Goal: Communication & Community: Answer question/provide support

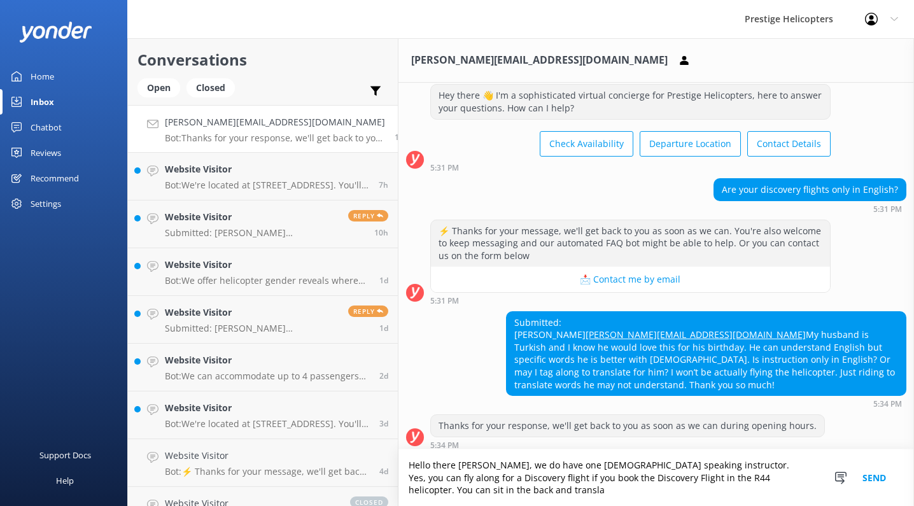
scroll to position [44, 0]
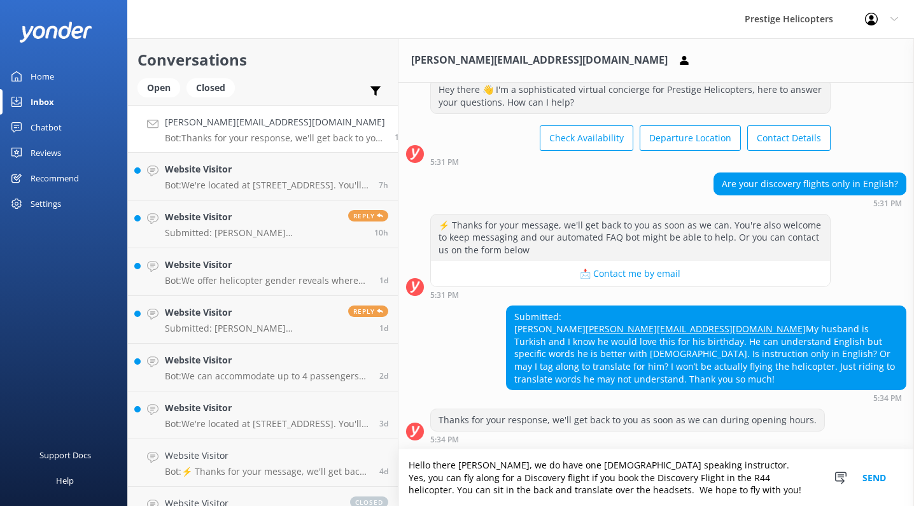
click at [546, 468] on textarea "Hello there [PERSON_NAME], we do have one [DEMOGRAPHIC_DATA] speaking instructo…" at bounding box center [657, 478] width 516 height 57
type textarea "Hello there [PERSON_NAME], we do have one [DEMOGRAPHIC_DATA] speaking instructo…"
click at [885, 474] on button "Send" at bounding box center [875, 478] width 48 height 57
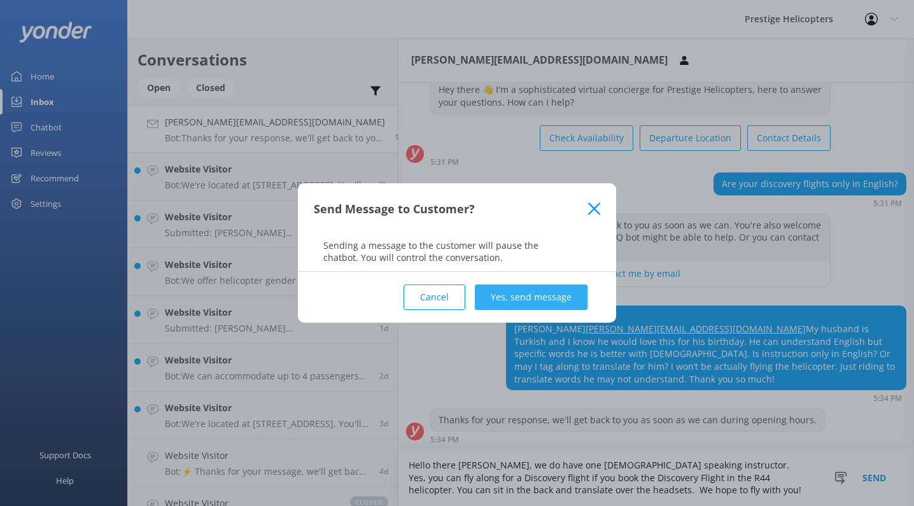
click at [528, 299] on button "Yes, send message" at bounding box center [531, 297] width 113 height 25
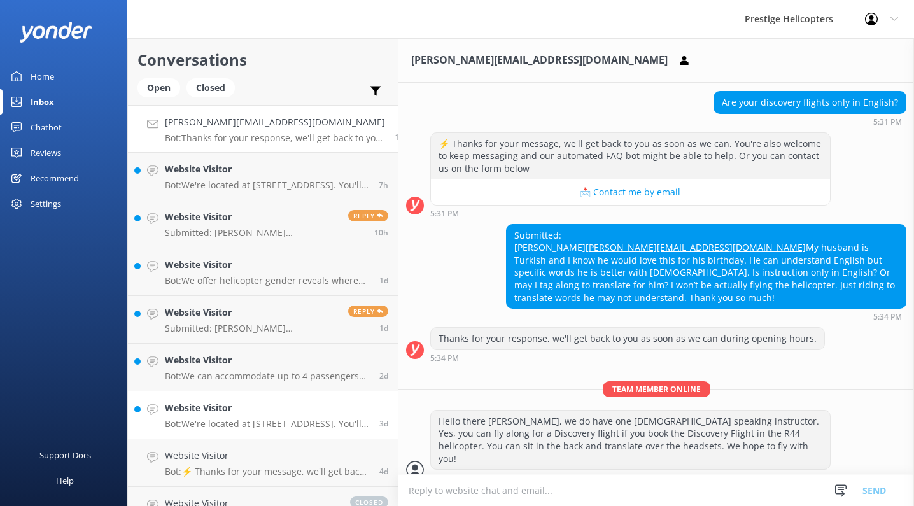
scroll to position [126, 0]
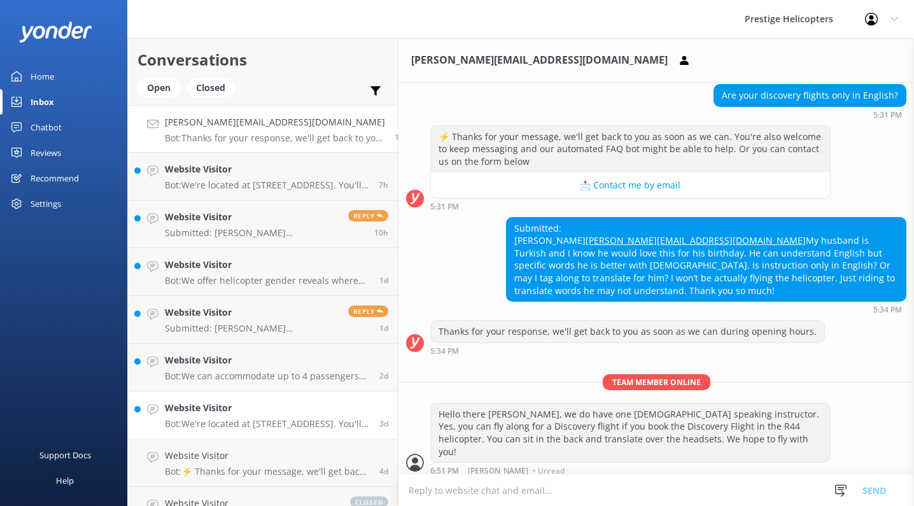
click at [249, 401] on h4 "Website Visitor" at bounding box center [267, 408] width 205 height 14
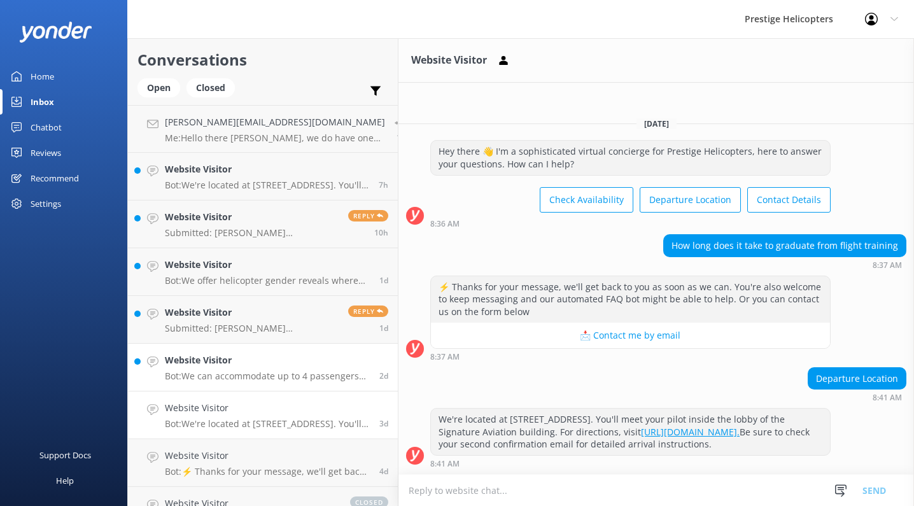
click at [295, 371] on p "Bot: We can accommodate up to 4 passengers and the pilot. For pricing and to ch…" at bounding box center [267, 376] width 205 height 11
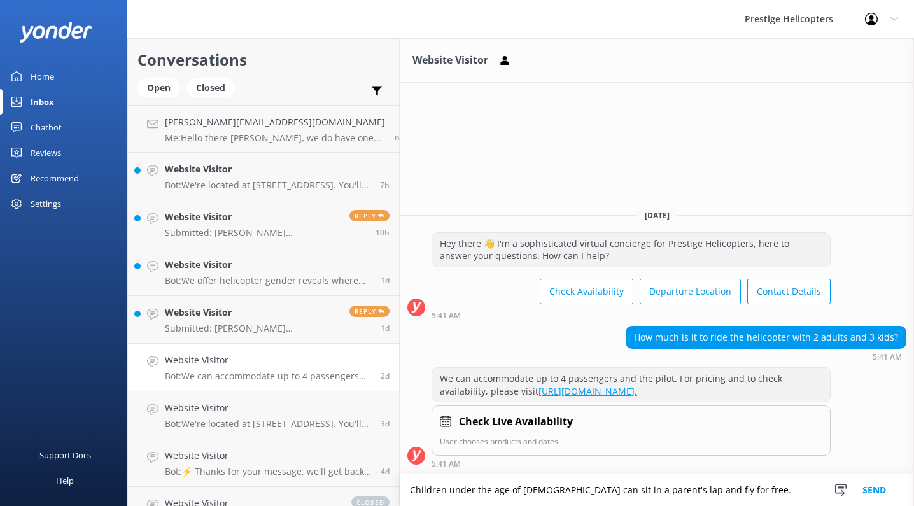
type textarea "Children under the age of [DEMOGRAPHIC_DATA] can sit in a parent's lap and fly …"
click at [872, 487] on button "Send" at bounding box center [875, 490] width 48 height 32
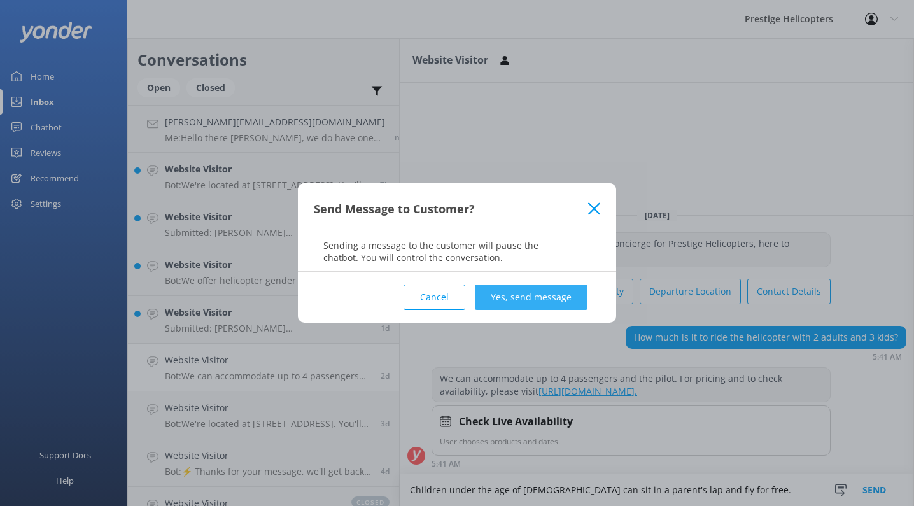
click at [535, 306] on button "Yes, send message" at bounding box center [531, 297] width 113 height 25
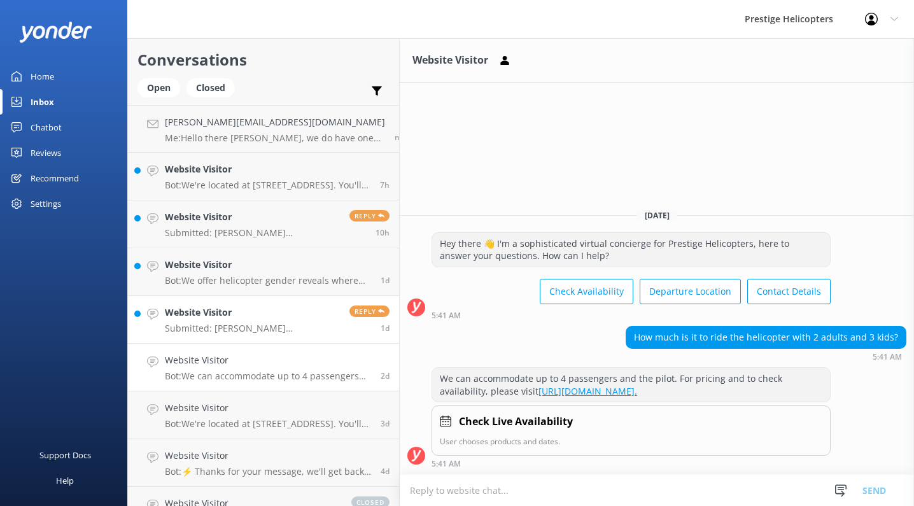
click at [260, 332] on p "Submitted: [PERSON_NAME] [PERSON_NAME][EMAIL_ADDRESS][DOMAIN_NAME] 7622219555 I…" at bounding box center [252, 328] width 175 height 11
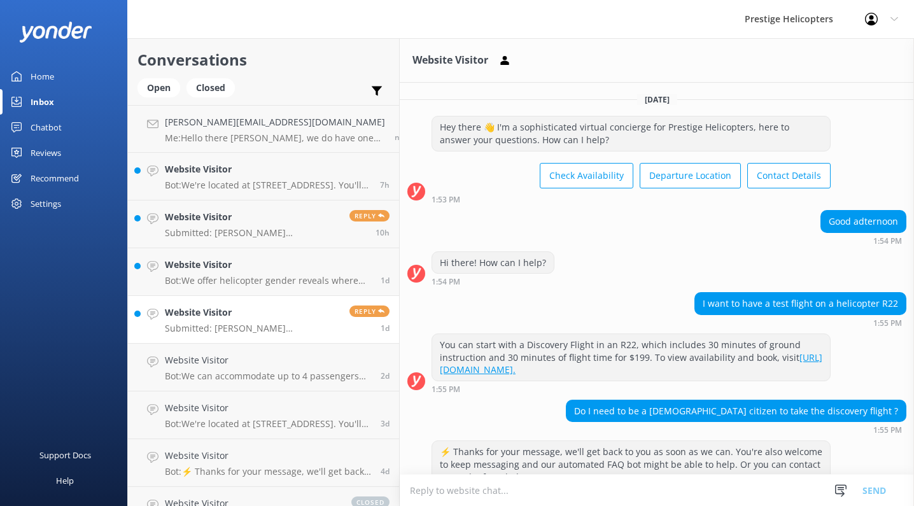
scroll to position [203, 0]
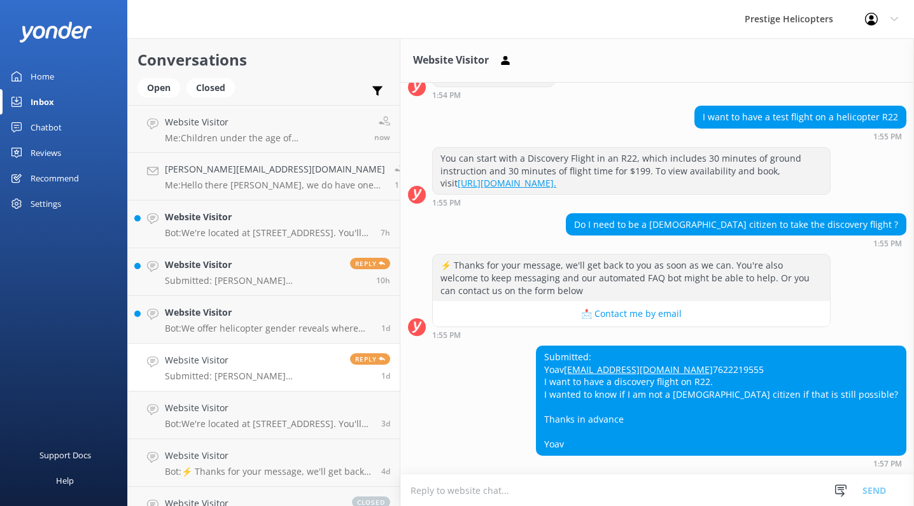
click at [485, 483] on textarea at bounding box center [658, 490] width 514 height 31
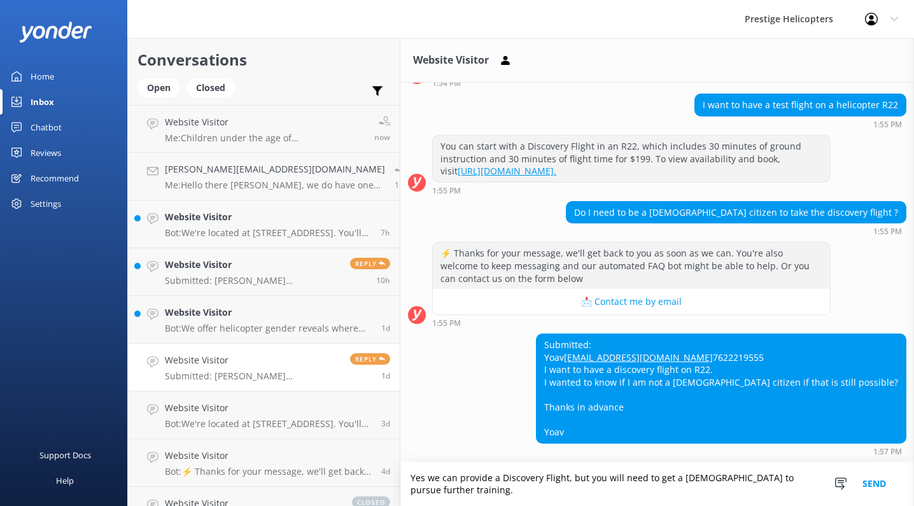
scroll to position [215, 0]
type textarea "Yes we can provide a Discovery Flight, but you will need to get a [DEMOGRAPHIC_…"
click at [876, 483] on button "Send" at bounding box center [875, 484] width 48 height 44
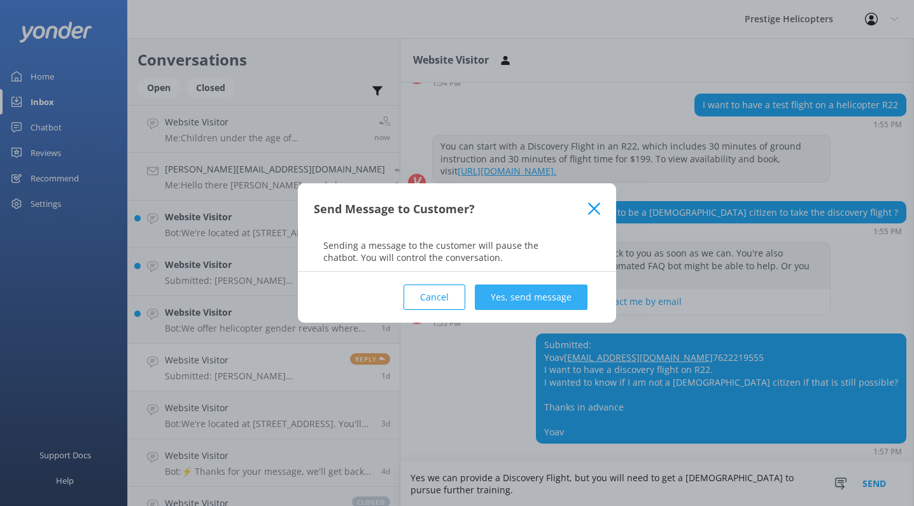
click at [508, 301] on button "Yes, send message" at bounding box center [531, 297] width 113 height 25
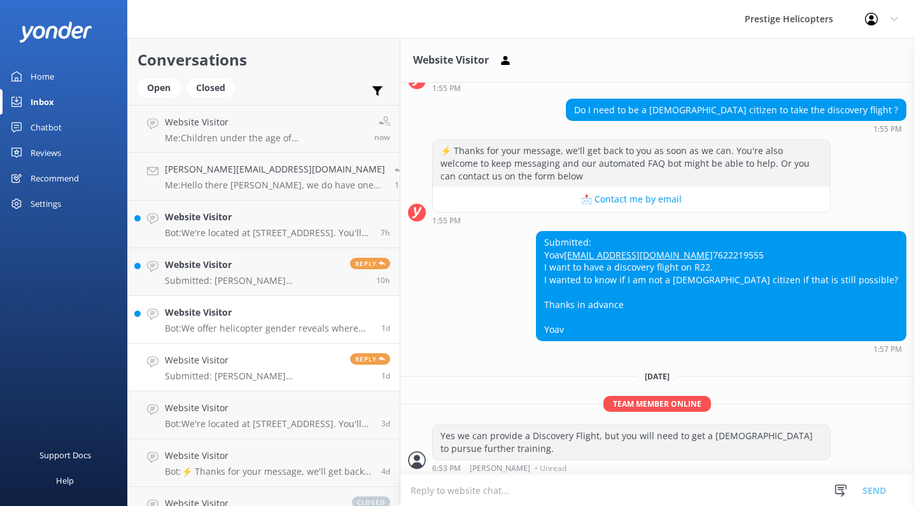
scroll to position [320, 0]
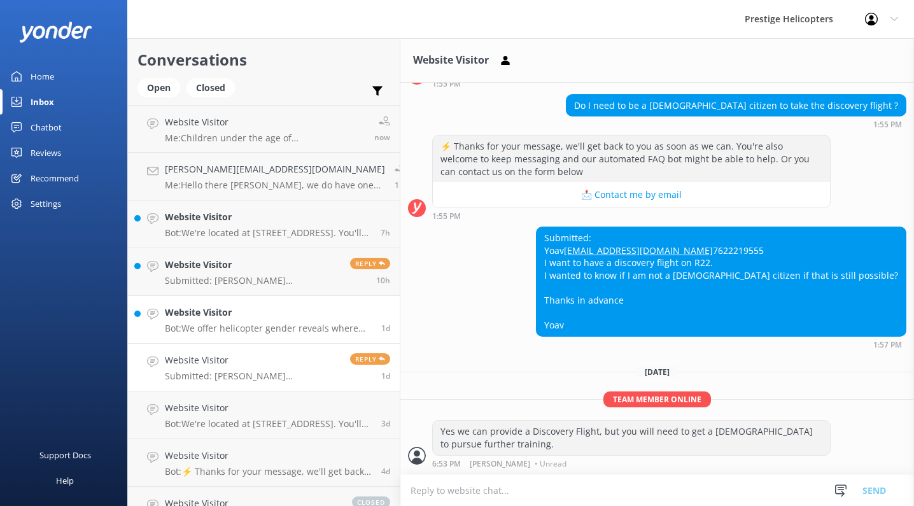
click at [224, 310] on h4 "Website Visitor" at bounding box center [268, 313] width 207 height 14
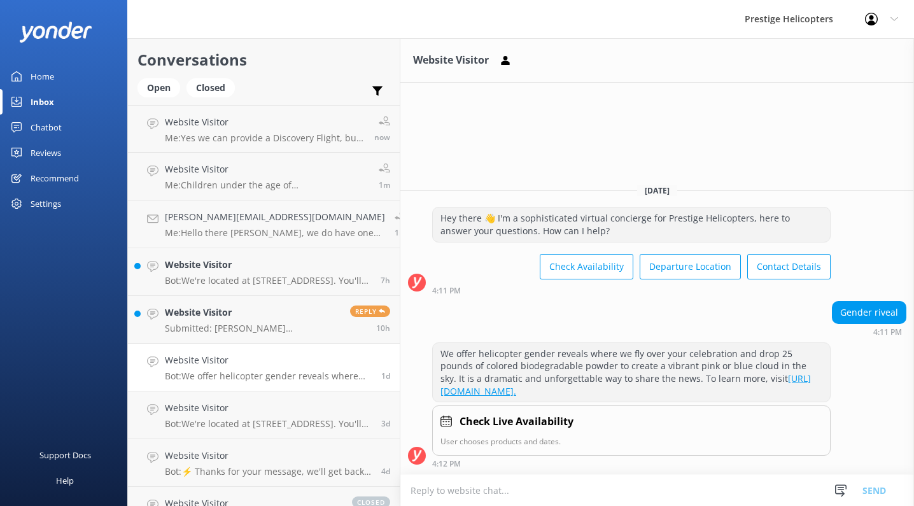
click at [224, 310] on h4 "Website Visitor" at bounding box center [253, 313] width 176 height 14
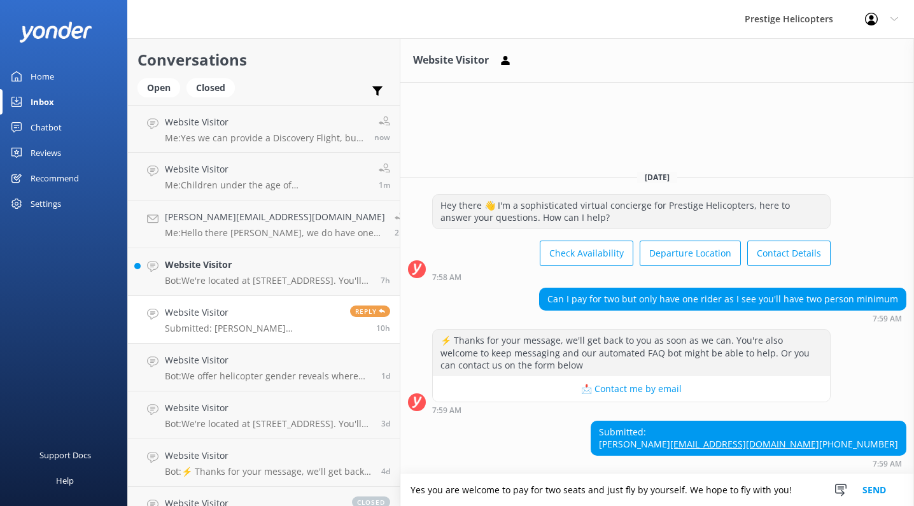
type textarea "Yes you are welcome to pay for two seats and just fly by yourself. We hope to f…"
click at [880, 487] on button "Send" at bounding box center [875, 490] width 48 height 32
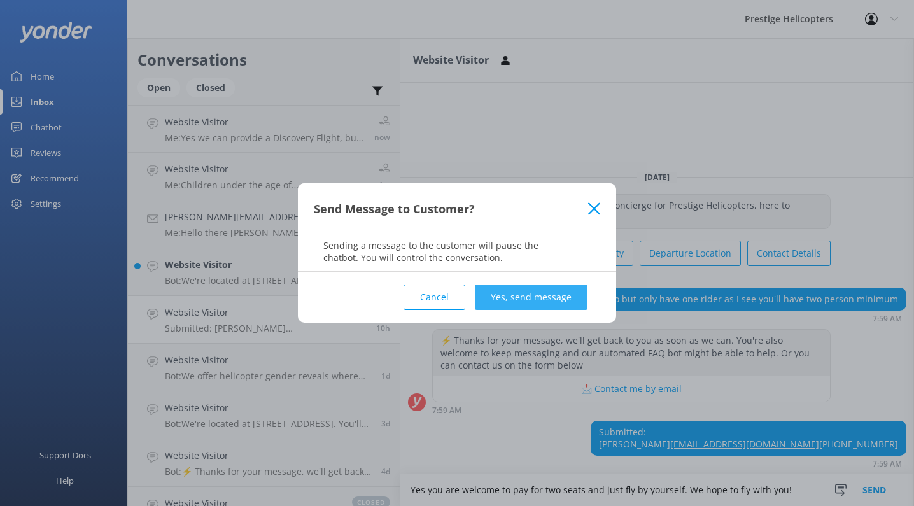
click at [537, 294] on button "Yes, send message" at bounding box center [531, 297] width 113 height 25
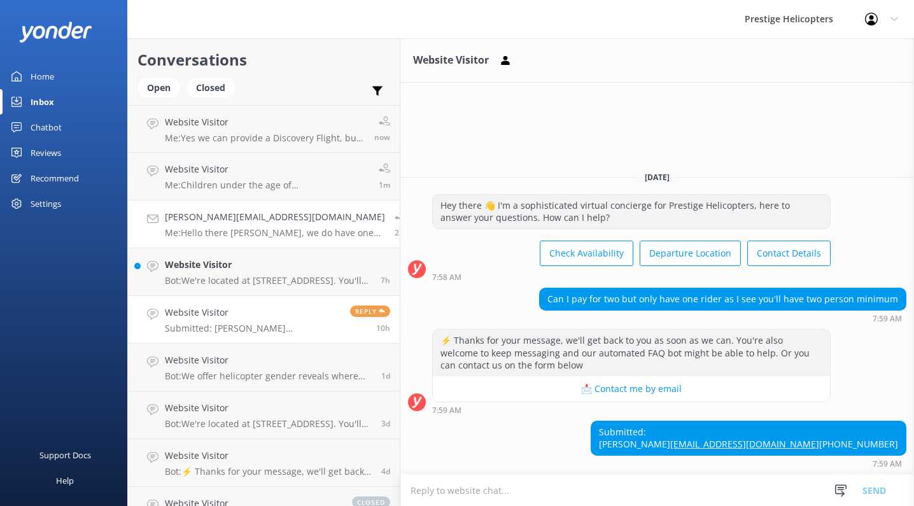
scroll to position [25, 0]
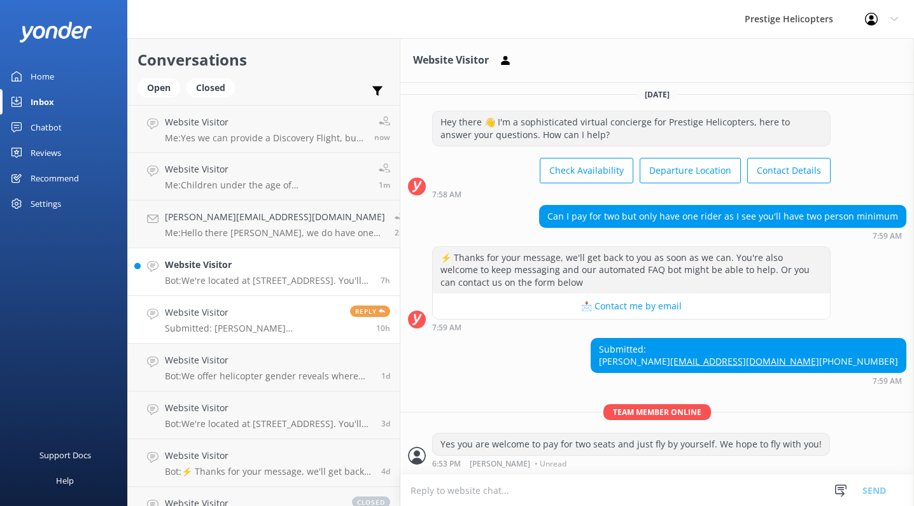
click at [274, 265] on h4 "Website Visitor" at bounding box center [268, 265] width 206 height 14
